Goal: Transaction & Acquisition: Purchase product/service

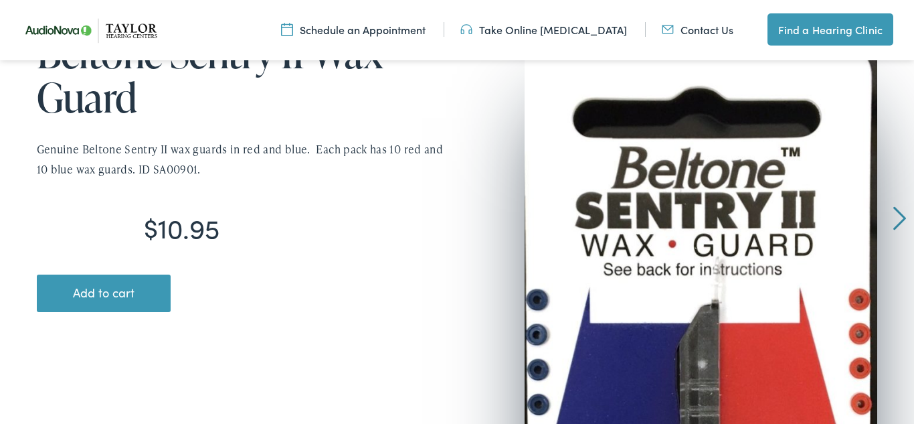
scroll to position [244, 0]
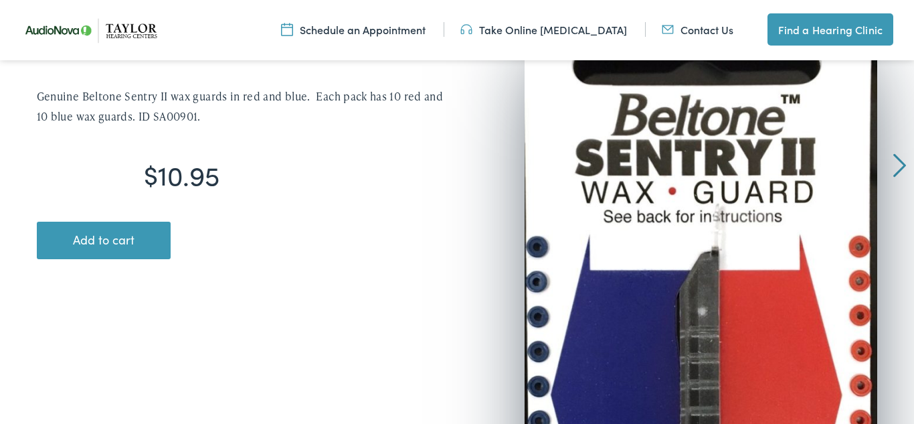
click at [110, 242] on button "Add to cart" at bounding box center [104, 240] width 134 height 37
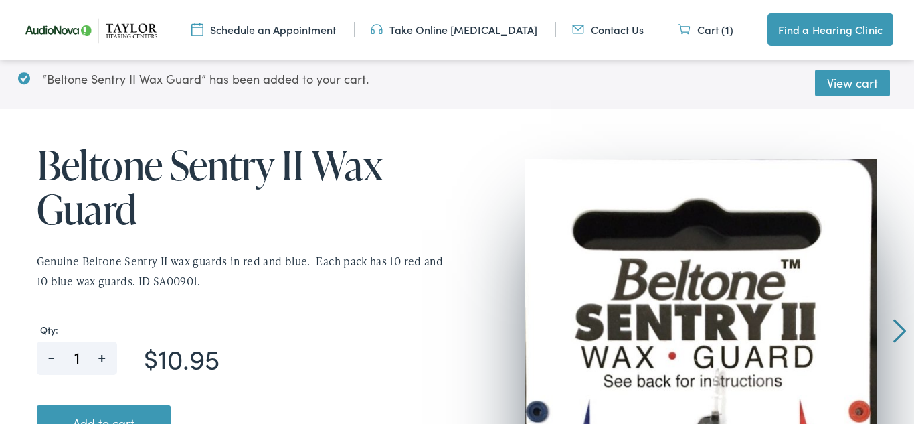
scroll to position [153, 0]
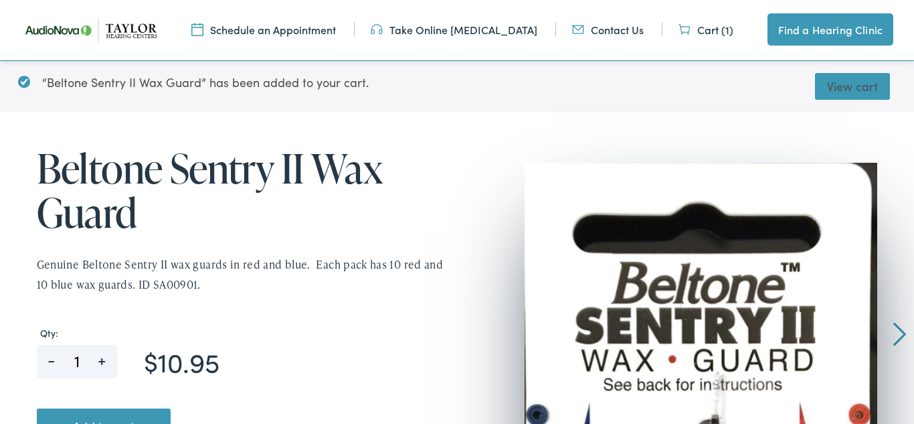
click at [849, 84] on link "View cart" at bounding box center [852, 86] width 75 height 27
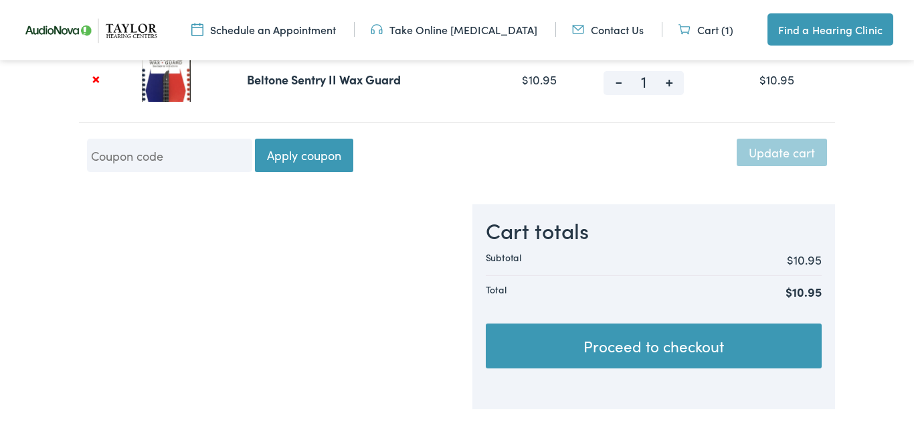
scroll to position [281, 0]
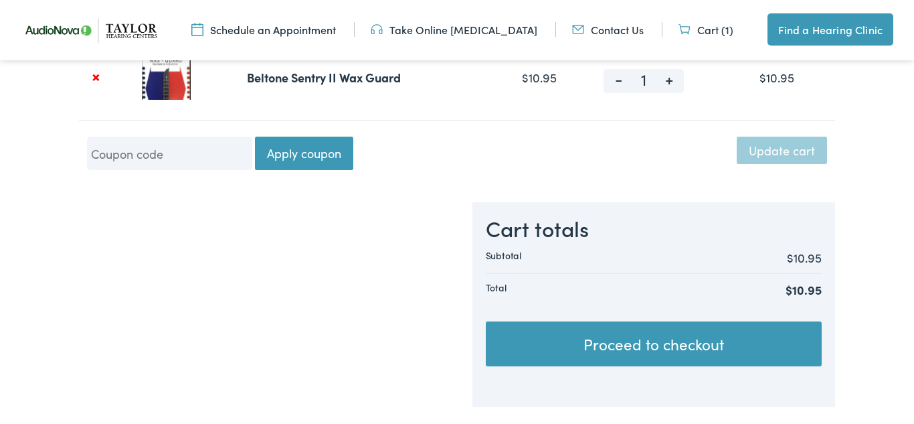
click at [686, 345] on link "Proceed to checkout" at bounding box center [654, 344] width 336 height 46
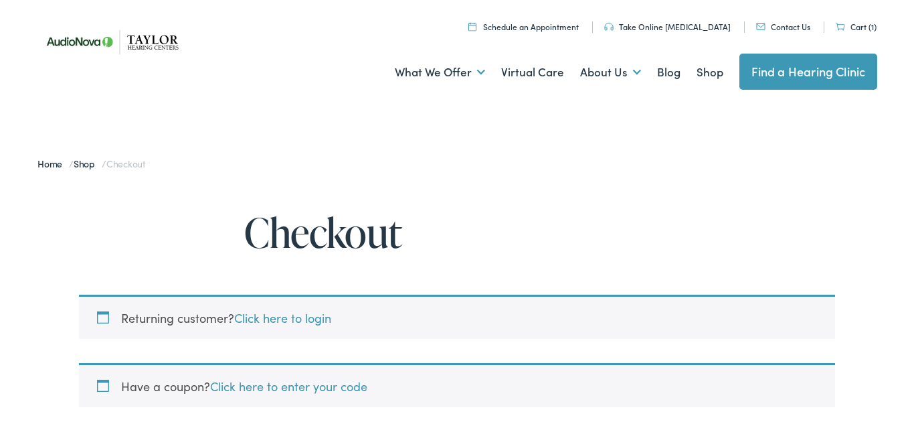
select select "TN"
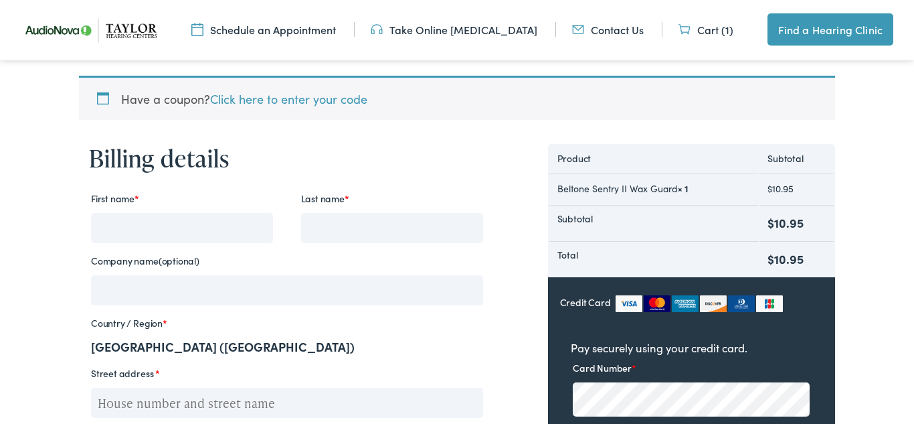
scroll to position [285, 0]
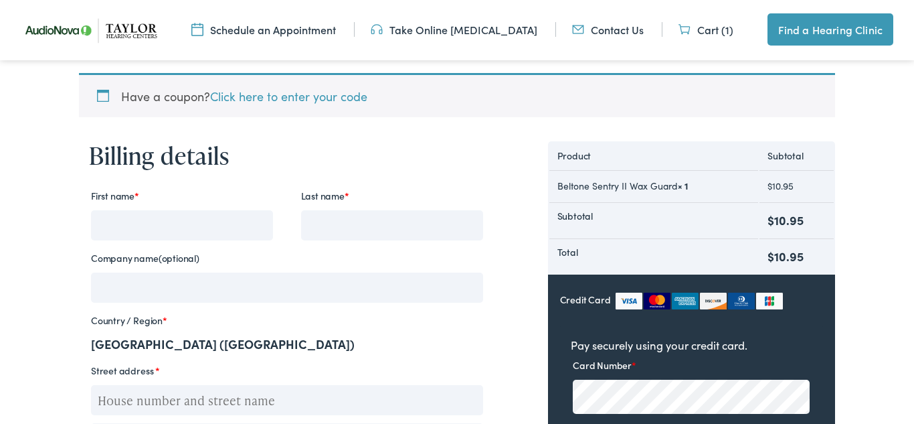
click at [109, 222] on input "First name *" at bounding box center [182, 225] width 182 height 30
type input "Ronald"
click at [328, 226] on input "Last name *" at bounding box center [392, 225] width 182 height 30
type input "Yaroch"
click at [301, 400] on input "Street address *" at bounding box center [287, 400] width 392 height 30
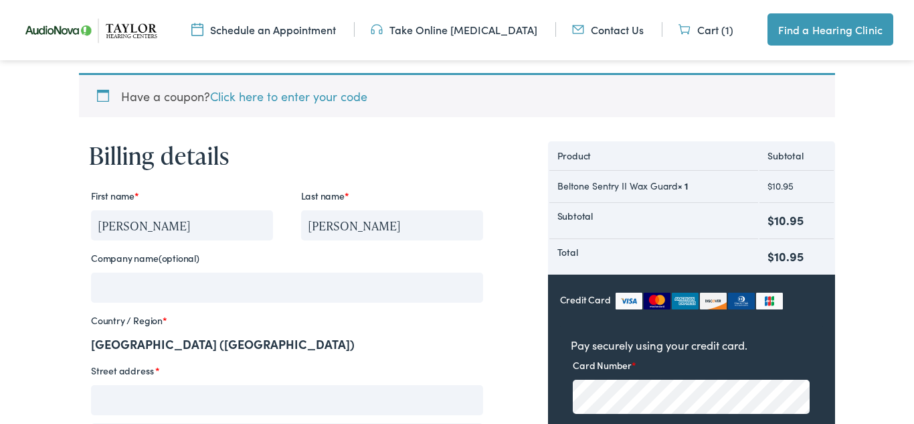
click at [301, 400] on input "Street address *" at bounding box center [287, 400] width 392 height 30
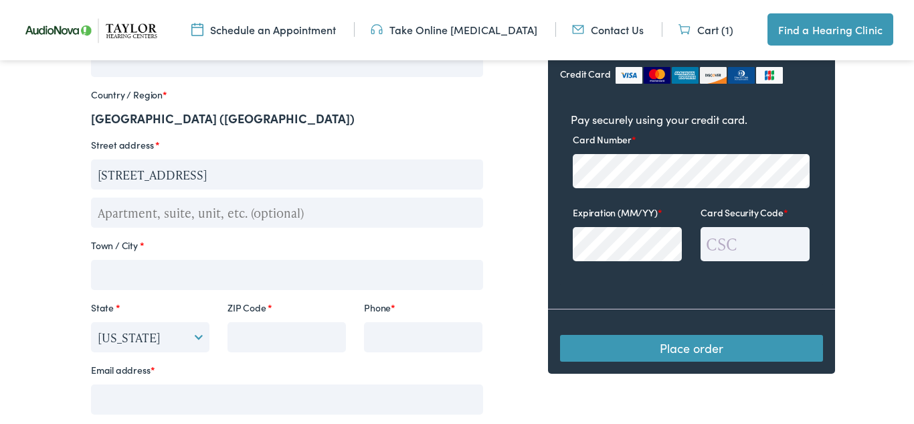
scroll to position [527, 0]
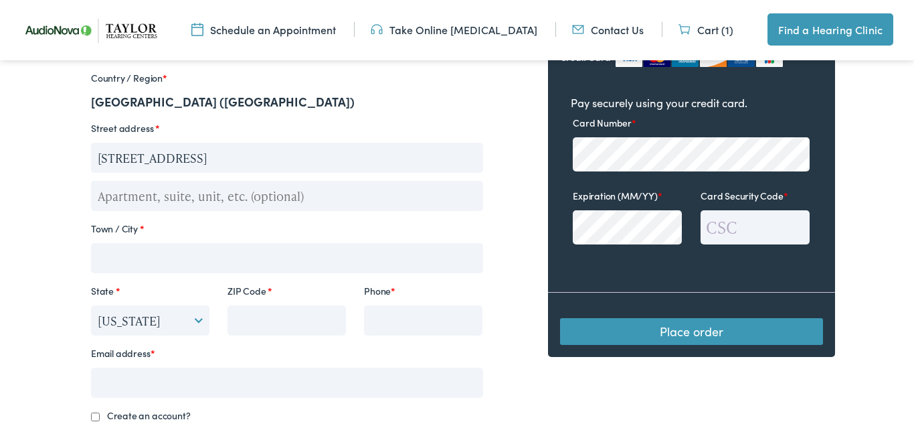
type input "5916 White Creek Rd."
click at [114, 252] on input "Town / City *" at bounding box center [287, 258] width 392 height 30
type input "Marlette"
click at [195, 320] on select "Select an option… Alabama Alaska Arizona Arkansas California Colorado Connectic…" at bounding box center [150, 320] width 118 height 30
select select "MI"
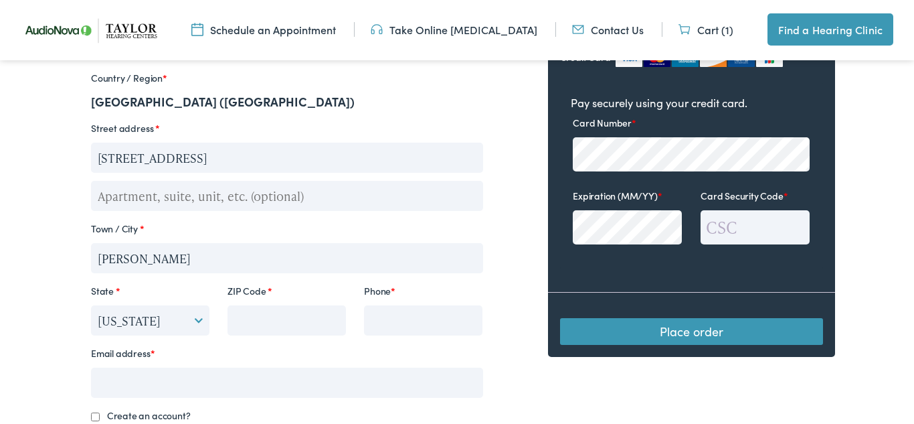
click at [91, 305] on select "Select an option… Alabama Alaska Arizona Arkansas California Colorado Connectic…" at bounding box center [150, 320] width 118 height 30
click at [258, 324] on input "ZIP Code *" at bounding box center [287, 320] width 118 height 30
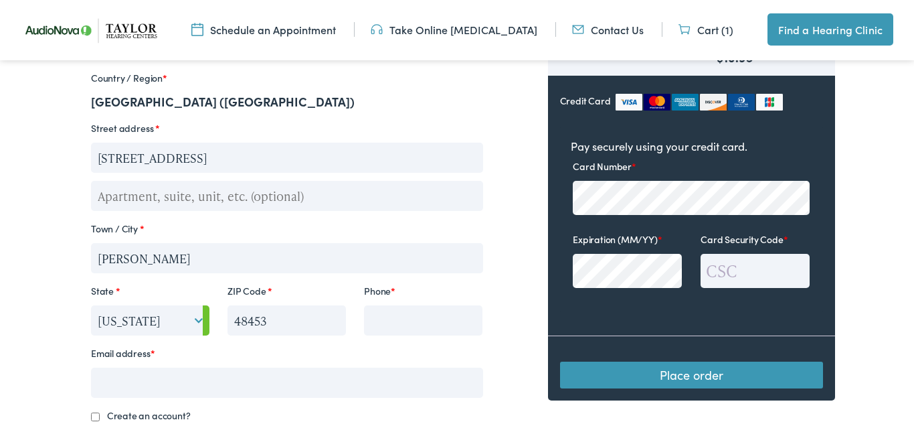
type input "48453"
click at [389, 320] on input "Phone *" at bounding box center [423, 320] width 118 height 30
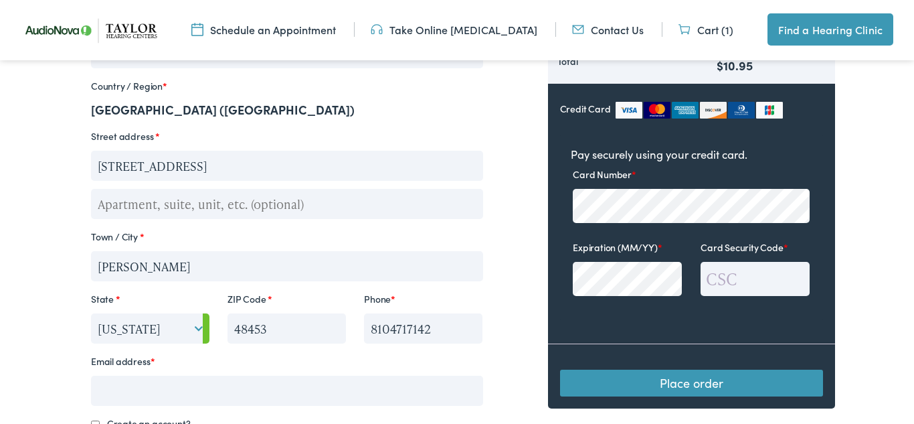
scroll to position [526, 0]
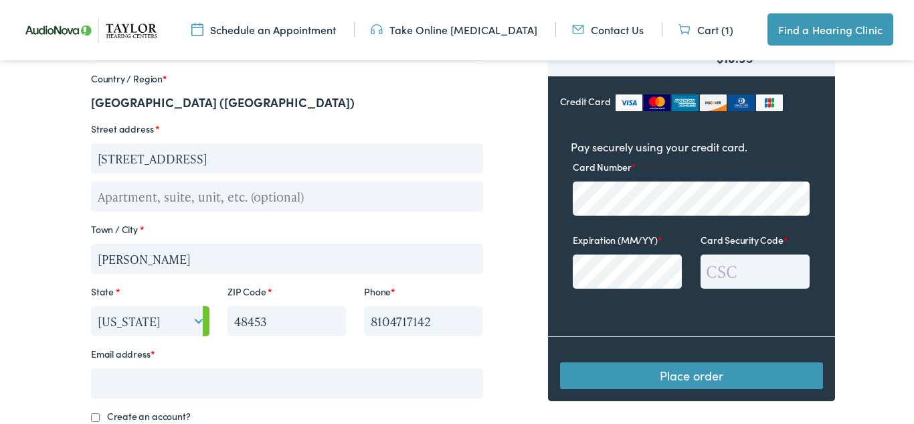
type input "8104717142"
click at [750, 276] on input "Card Security Code *" at bounding box center [755, 271] width 109 height 34
type input "821"
click at [708, 374] on button "Place order" at bounding box center [691, 375] width 263 height 27
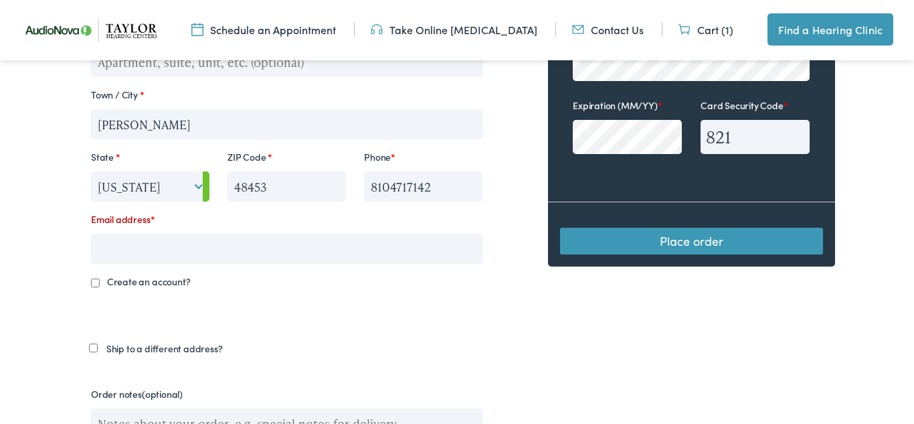
scroll to position [736, 0]
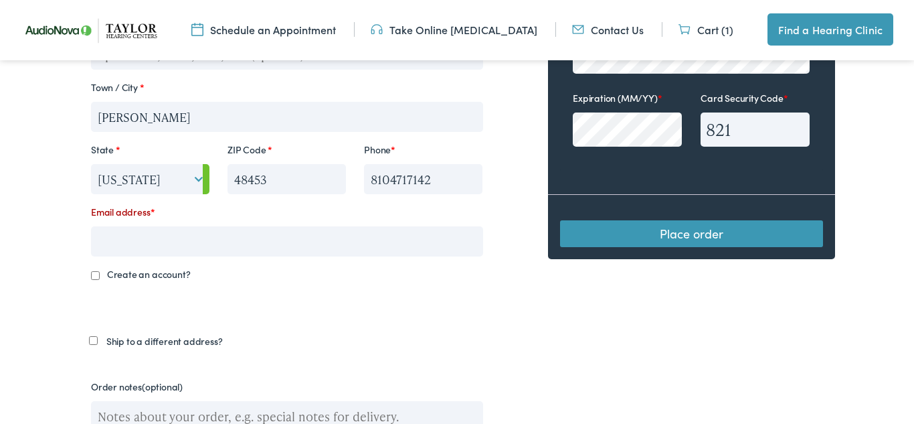
click at [98, 236] on input "Email address *" at bounding box center [287, 241] width 392 height 30
type input "rmyaroch@hotmail.com"
click at [623, 230] on button "Place order" at bounding box center [691, 233] width 263 height 27
click at [692, 230] on button "Place order" at bounding box center [691, 233] width 263 height 27
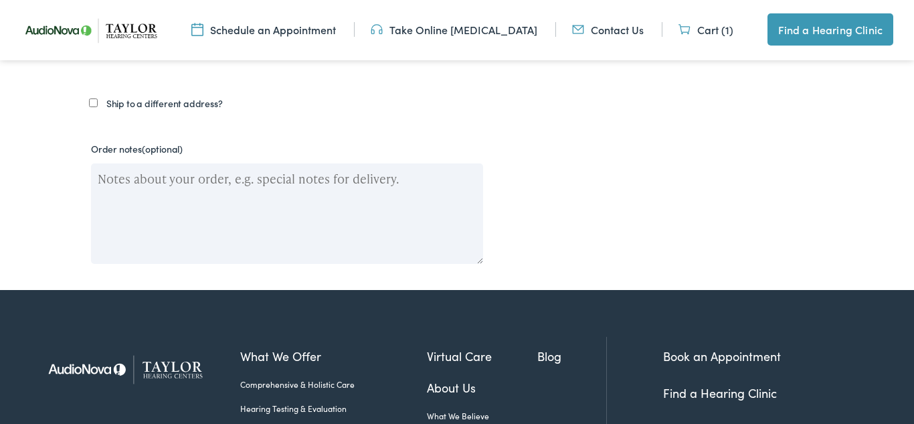
scroll to position [977, 0]
